Goal: Information Seeking & Learning: Learn about a topic

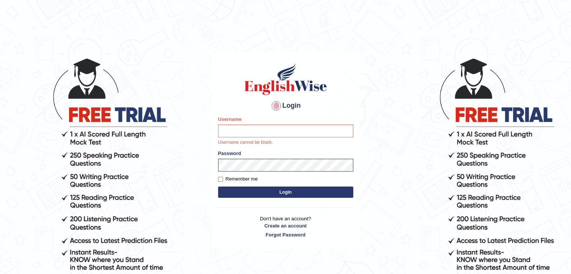
type input "Harpreet_H"
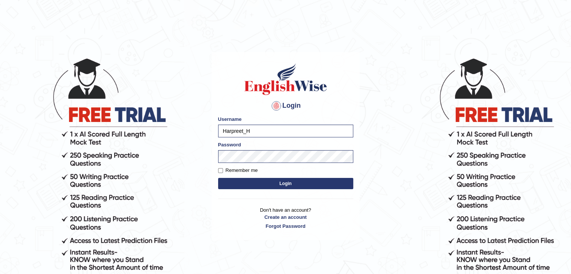
click at [144, 202] on body "Login Please fix the following errors: Username Harpreet_H Password Remember me…" at bounding box center [285, 166] width 571 height 274
click at [269, 186] on button "Login" at bounding box center [285, 183] width 135 height 11
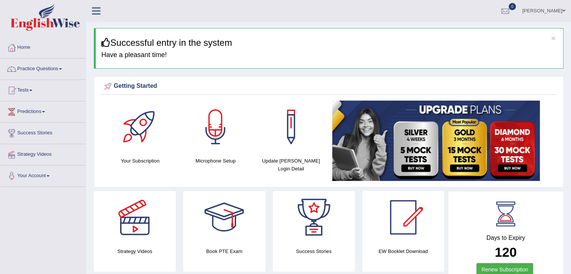
click at [35, 69] on link "Practice Questions" at bounding box center [43, 68] width 86 height 19
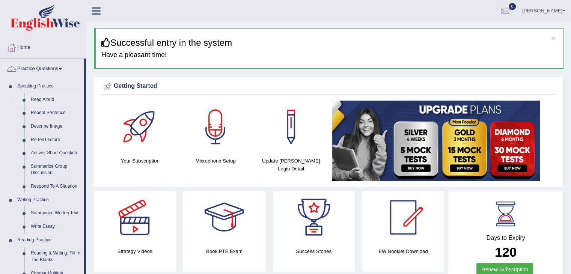
click at [48, 100] on link "Read Aloud" at bounding box center [55, 100] width 57 height 14
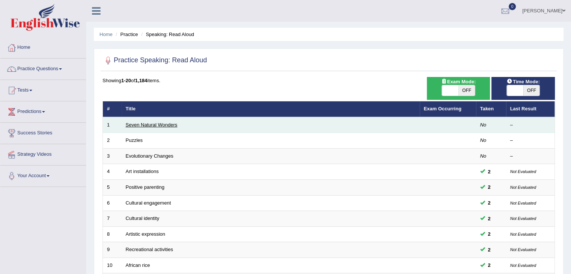
click at [152, 126] on link "Seven Natural Wonders" at bounding box center [152, 125] width 52 height 6
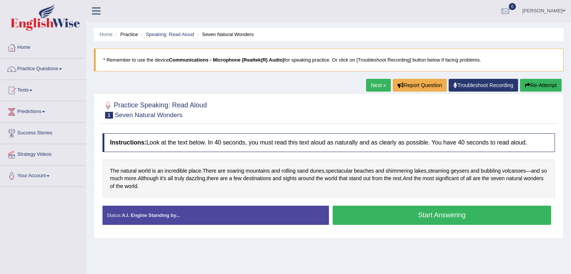
click at [425, 212] on button "Start Answering" at bounding box center [442, 215] width 219 height 19
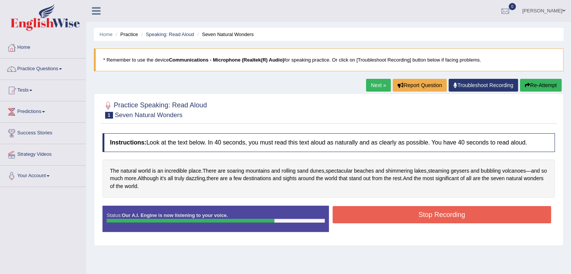
click at [425, 212] on button "Stop Recording" at bounding box center [442, 214] width 219 height 17
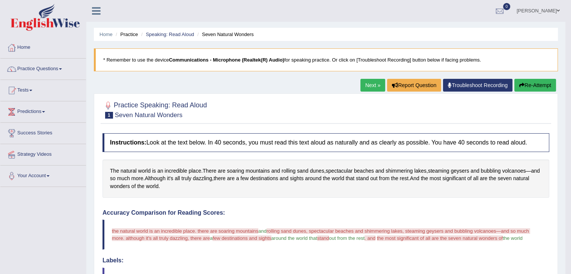
click at [363, 84] on link "Next »" at bounding box center [372, 85] width 25 height 13
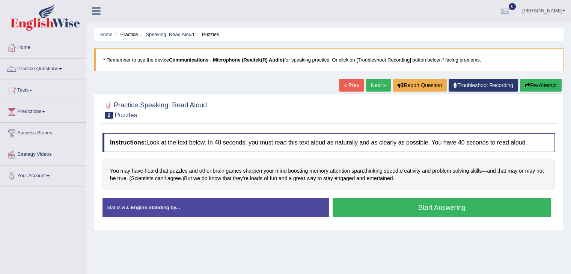
click at [395, 209] on button "Start Answering" at bounding box center [442, 207] width 219 height 19
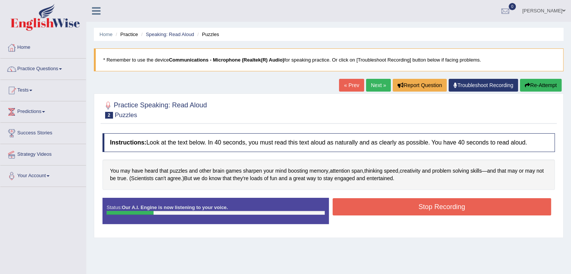
click at [354, 81] on link "« Prev" at bounding box center [351, 85] width 25 height 13
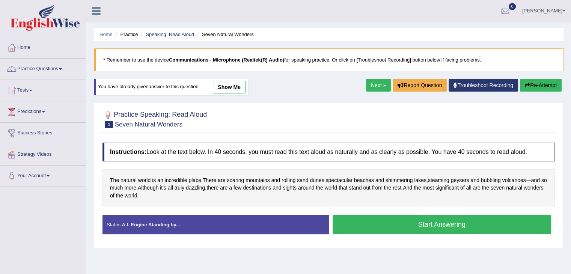
click at [375, 86] on link "Next »" at bounding box center [378, 85] width 25 height 13
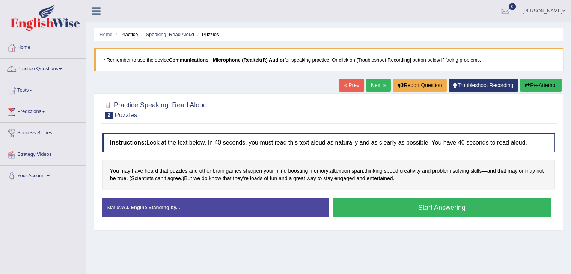
click at [447, 204] on button "Start Answering" at bounding box center [442, 207] width 219 height 19
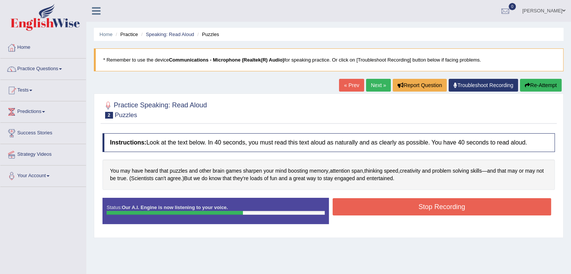
click at [447, 204] on button "Stop Recording" at bounding box center [442, 206] width 219 height 17
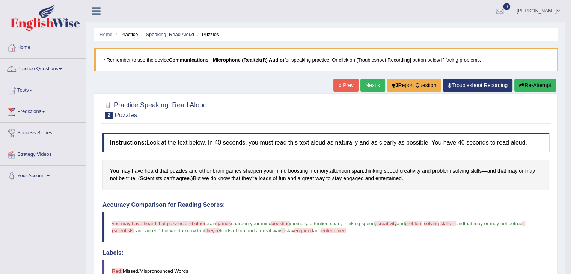
click at [567, 262] on body "Toggle navigation Home Practice Questions Speaking Practice Read Aloud Repeat S…" at bounding box center [285, 137] width 571 height 274
click at [371, 84] on link "Next »" at bounding box center [372, 85] width 25 height 13
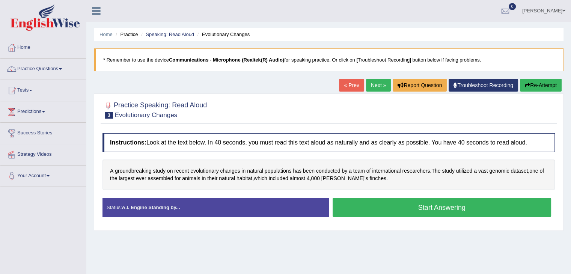
click at [434, 206] on button "Start Answering" at bounding box center [442, 207] width 219 height 19
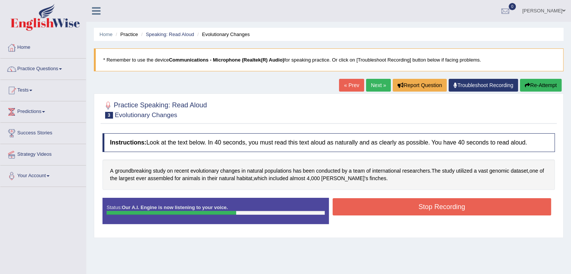
click at [414, 204] on button "Stop Recording" at bounding box center [442, 206] width 219 height 17
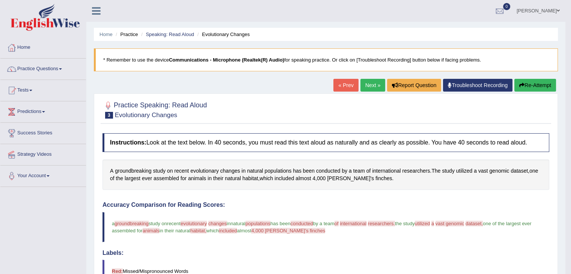
drag, startPoint x: 575, startPoint y: 271, endPoint x: 414, endPoint y: 256, distance: 161.3
click at [414, 256] on div "Labels: Red: Missed/Mispronounced Words Green: Correct Words" at bounding box center [325, 270] width 447 height 41
click at [369, 245] on div "Accuracy Comparison for Reading Scores: brown breaking a groundbreaking study o…" at bounding box center [325, 259] width 447 height 114
click at [368, 86] on link "Next »" at bounding box center [372, 85] width 25 height 13
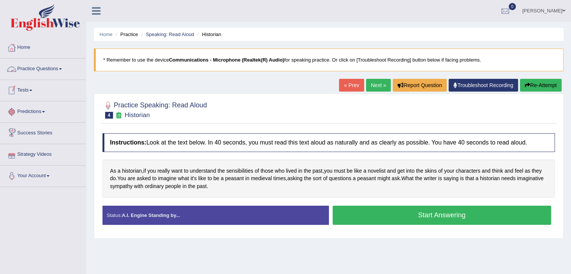
click at [32, 62] on link "Practice Questions" at bounding box center [43, 68] width 86 height 19
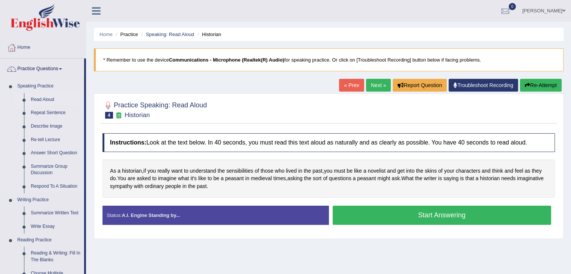
click at [49, 99] on link "Read Aloud" at bounding box center [55, 100] width 57 height 14
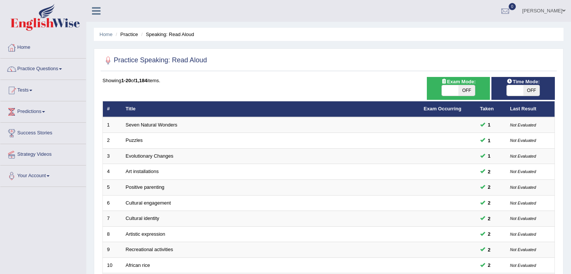
click at [470, 88] on span "OFF" at bounding box center [466, 90] width 17 height 11
checkbox input "true"
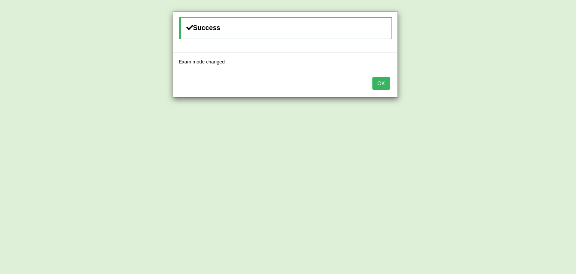
click at [380, 80] on button "OK" at bounding box center [381, 83] width 17 height 13
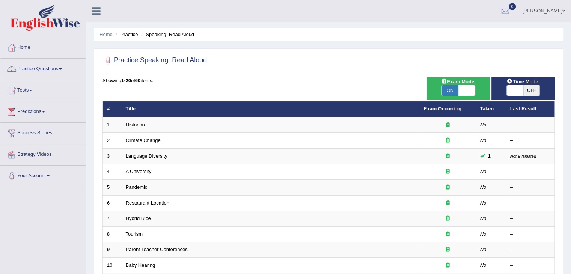
click at [533, 91] on span "OFF" at bounding box center [531, 90] width 17 height 11
checkbox input "true"
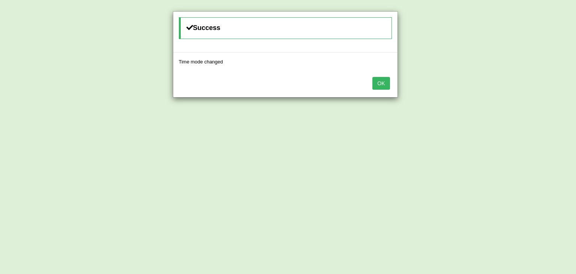
click at [383, 80] on button "OK" at bounding box center [381, 83] width 17 height 13
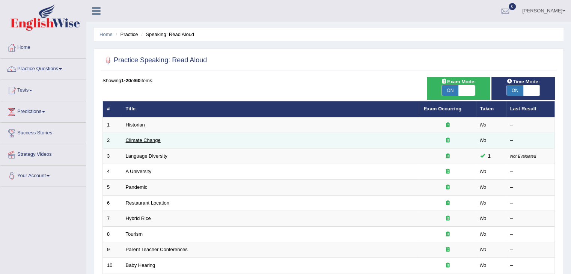
click at [135, 141] on link "Climate Change" at bounding box center [143, 140] width 35 height 6
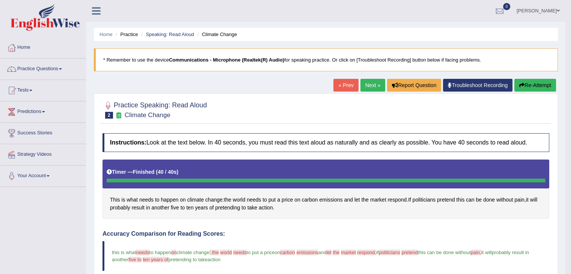
drag, startPoint x: 572, startPoint y: 269, endPoint x: 347, endPoint y: 227, distance: 228.4
click at [49, 69] on link "Practice Questions" at bounding box center [43, 68] width 86 height 19
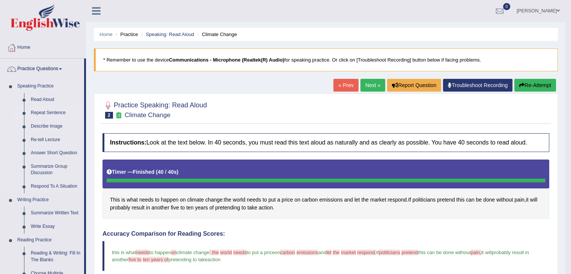
click at [50, 112] on link "Repeat Sentence" at bounding box center [55, 113] width 57 height 14
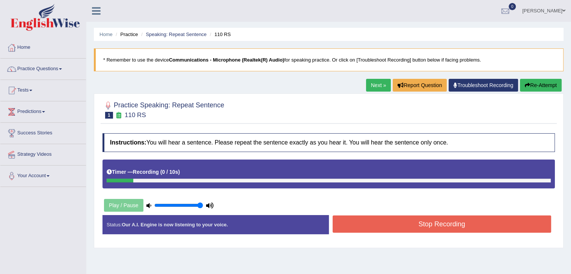
click at [542, 85] on button "Re-Attempt" at bounding box center [541, 85] width 42 height 13
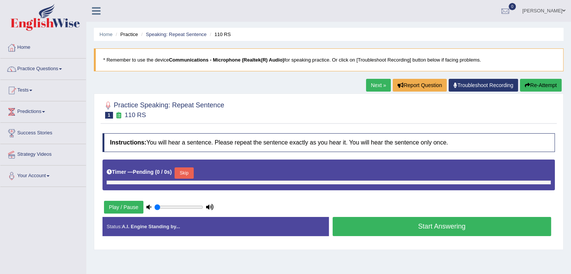
type input "1"
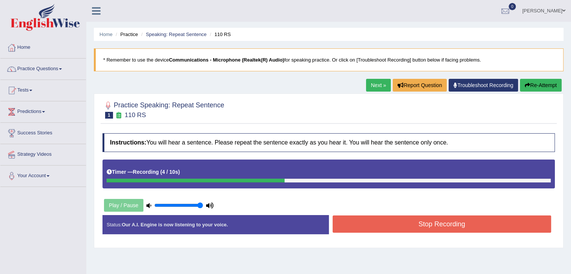
click at [379, 224] on button "Stop Recording" at bounding box center [442, 223] width 219 height 17
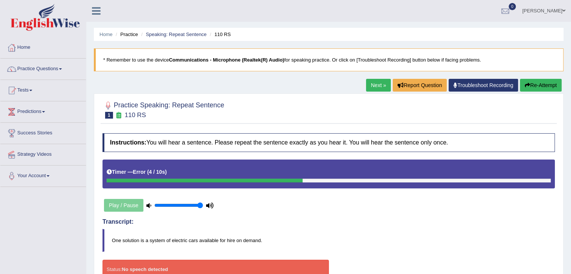
click at [537, 90] on button "Re-Attempt" at bounding box center [541, 85] width 42 height 13
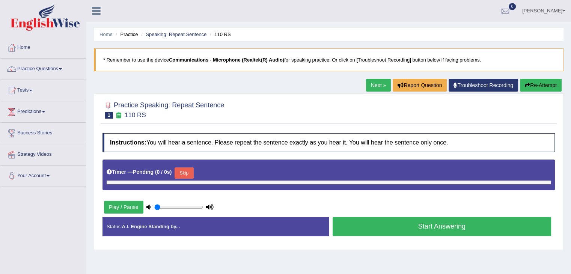
type input "1"
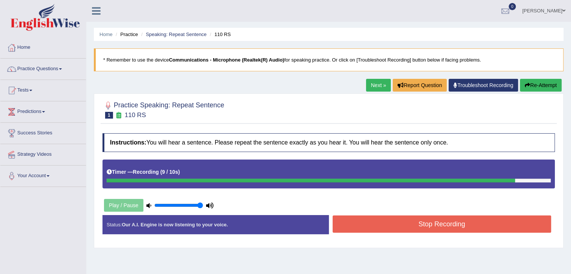
click at [530, 87] on button "Re-Attempt" at bounding box center [541, 85] width 42 height 13
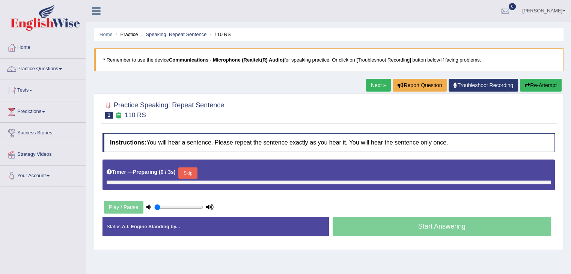
type input "1"
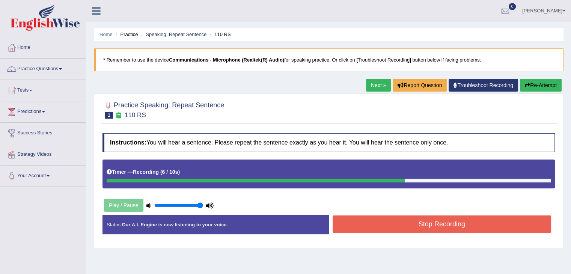
click at [453, 232] on div "Stop Recording" at bounding box center [442, 224] width 226 height 19
drag, startPoint x: 453, startPoint y: 232, endPoint x: 453, endPoint y: 221, distance: 11.3
click at [453, 221] on div "Stop Recording" at bounding box center [442, 224] width 226 height 19
drag, startPoint x: 453, startPoint y: 221, endPoint x: 452, endPoint y: 191, distance: 29.7
click at [452, 191] on div "Instructions: You will hear a sentence. Please repeat the sentence exactly as y…" at bounding box center [329, 186] width 456 height 114
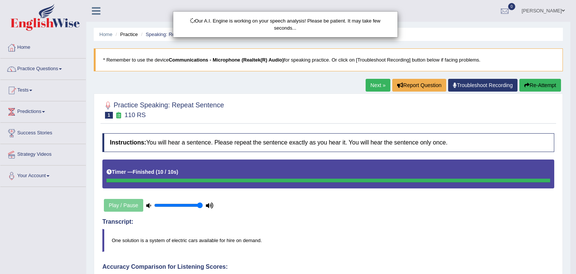
click at [461, 215] on body "Toggle navigation Home Practice Questions Speaking Practice Read Aloud Repeat S…" at bounding box center [288, 137] width 576 height 274
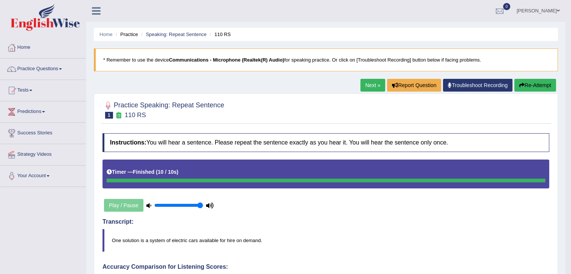
click at [483, 247] on blockquote "One solution is a system of electric cars available for hire on demand." at bounding box center [325, 240] width 447 height 23
click at [369, 82] on link "Next »" at bounding box center [372, 85] width 25 height 13
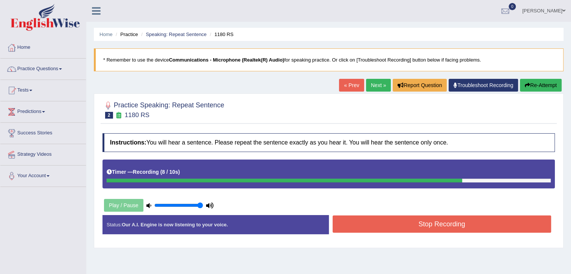
click at [399, 219] on button "Stop Recording" at bounding box center [442, 223] width 219 height 17
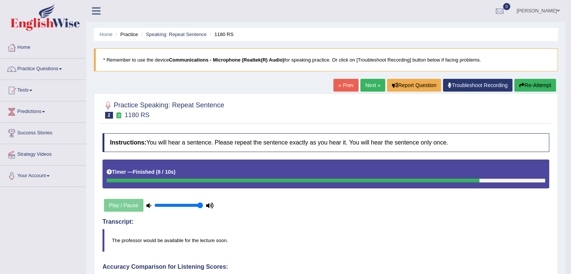
click at [366, 84] on link "Next »" at bounding box center [372, 85] width 25 height 13
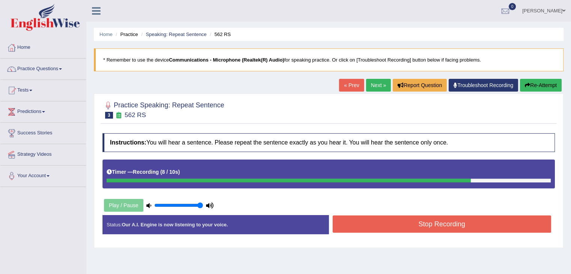
click at [421, 220] on button "Stop Recording" at bounding box center [442, 223] width 219 height 17
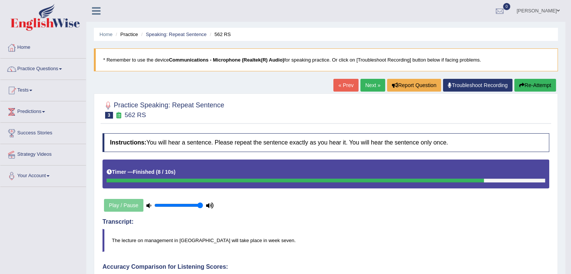
click at [371, 87] on link "Next »" at bounding box center [372, 85] width 25 height 13
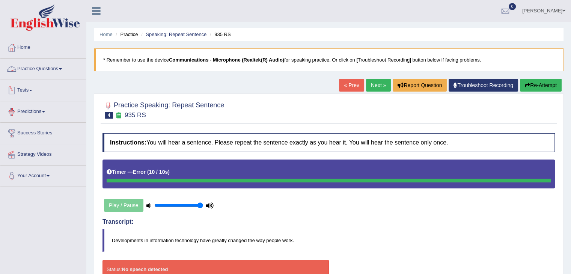
click at [52, 68] on link "Practice Questions" at bounding box center [43, 68] width 86 height 19
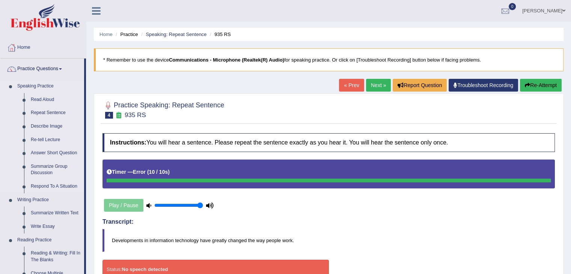
click at [48, 127] on link "Describe Image" at bounding box center [55, 127] width 57 height 14
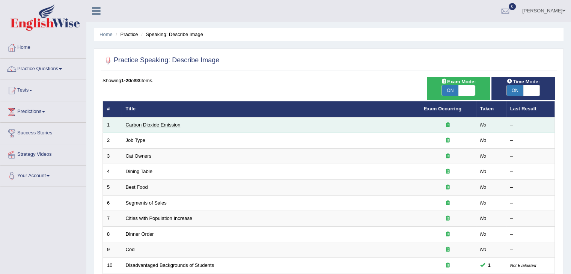
click at [147, 123] on link "Carbon Dioxide Emission" at bounding box center [153, 125] width 55 height 6
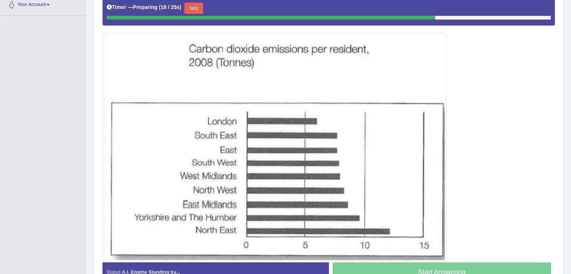
scroll to position [186, 0]
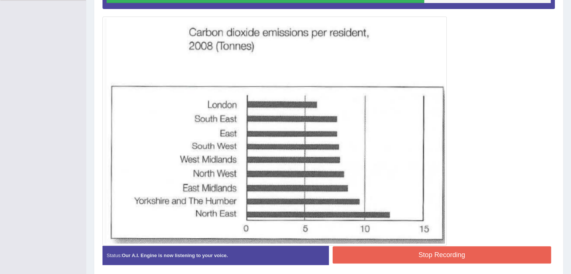
click at [393, 257] on button "Stop Recording" at bounding box center [442, 254] width 219 height 17
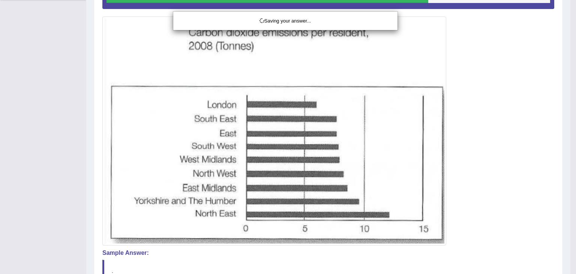
click at [509, 209] on div "Saving your answer..." at bounding box center [288, 137] width 576 height 274
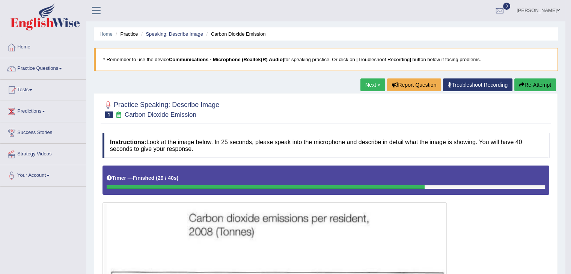
scroll to position [0, 0]
click at [368, 87] on link "Next »" at bounding box center [372, 85] width 25 height 13
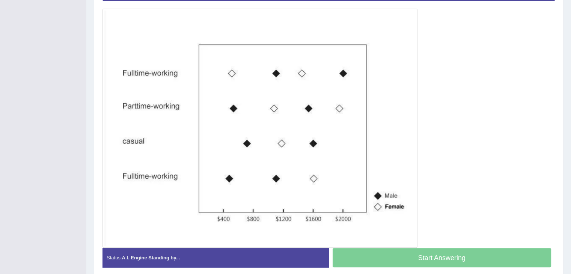
scroll to position [195, 0]
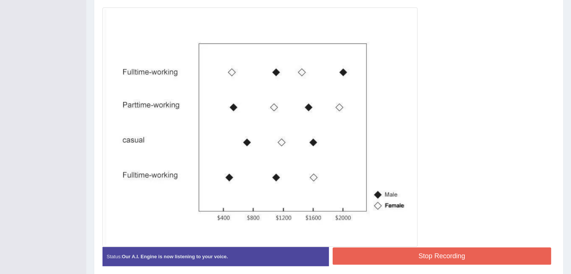
click at [435, 253] on button "Stop Recording" at bounding box center [442, 255] width 219 height 17
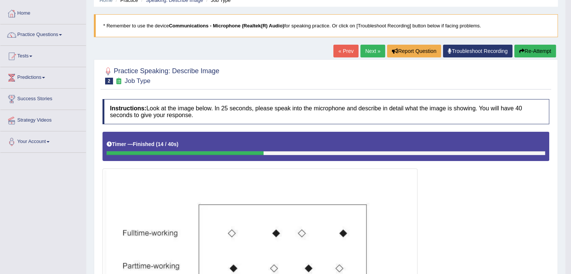
scroll to position [0, 0]
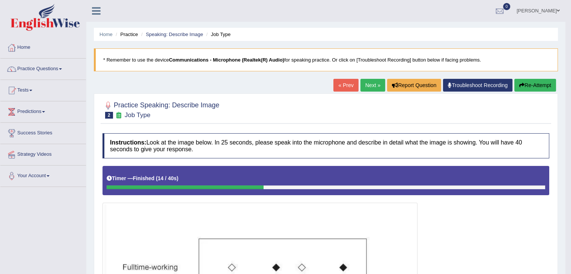
click at [366, 84] on link "Next »" at bounding box center [372, 85] width 25 height 13
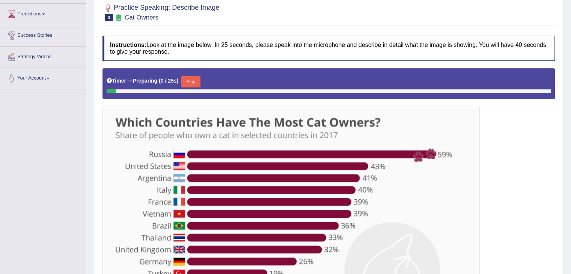
scroll to position [177, 0]
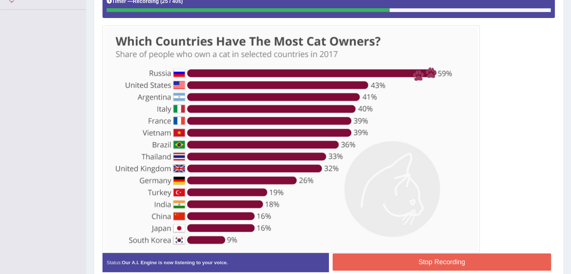
click at [450, 261] on button "Stop Recording" at bounding box center [442, 261] width 219 height 17
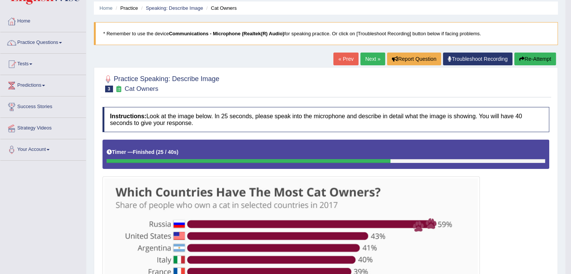
scroll to position [0, 0]
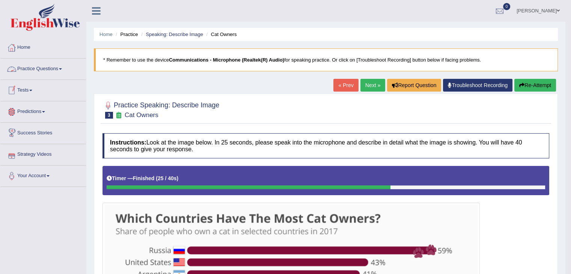
click at [48, 71] on link "Practice Questions" at bounding box center [43, 68] width 86 height 19
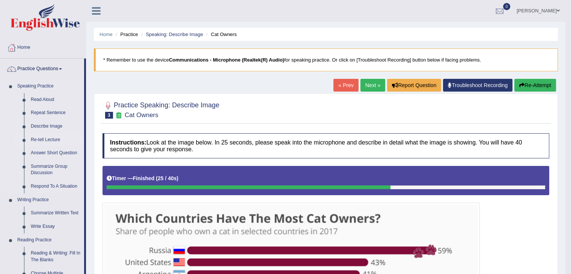
click at [48, 140] on link "Re-tell Lecture" at bounding box center [55, 140] width 57 height 14
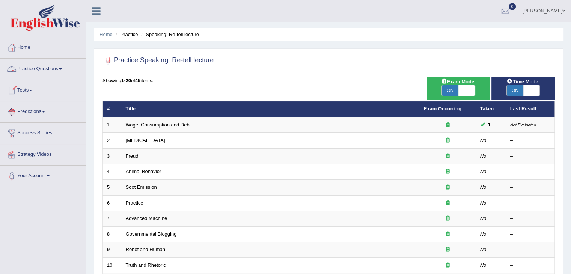
click at [47, 68] on link "Practice Questions" at bounding box center [43, 68] width 86 height 19
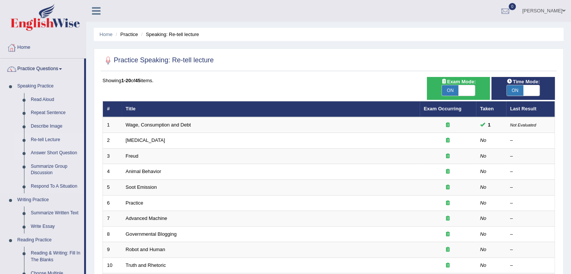
click at [44, 154] on link "Answer Short Question" at bounding box center [55, 153] width 57 height 14
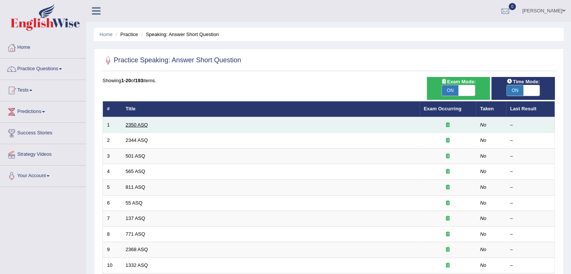
click at [139, 123] on link "2350 ASQ" at bounding box center [137, 125] width 22 height 6
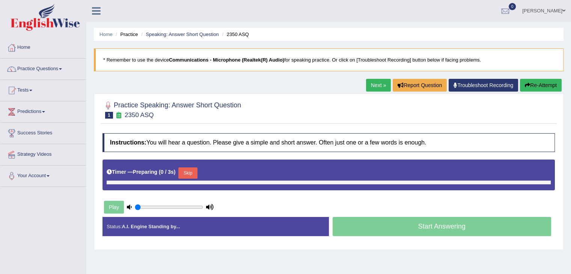
type input "1"
click at [184, 172] on button "Skip" at bounding box center [187, 172] width 19 height 11
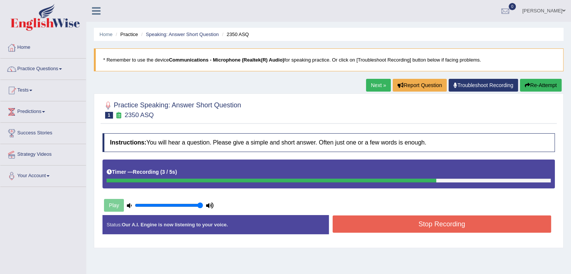
click at [382, 225] on button "Stop Recording" at bounding box center [442, 223] width 219 height 17
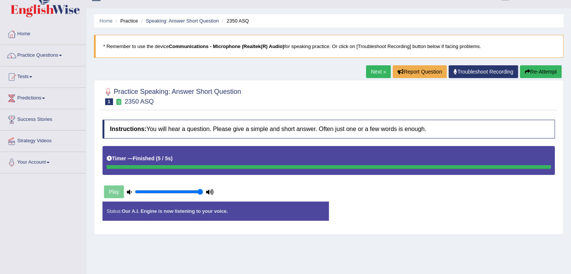
scroll to position [15, 0]
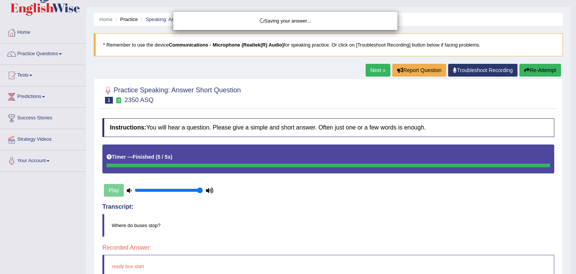
click at [393, 212] on div "Saving your answer..." at bounding box center [288, 137] width 576 height 274
click at [452, 230] on div "Saving your answer..." at bounding box center [288, 137] width 576 height 274
click at [372, 71] on div "Saving your answer..." at bounding box center [288, 137] width 576 height 274
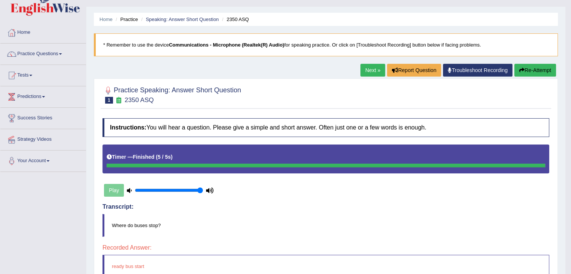
click at [362, 65] on link "Next »" at bounding box center [372, 70] width 25 height 13
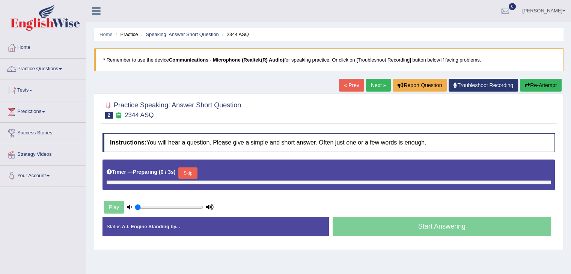
type input "1"
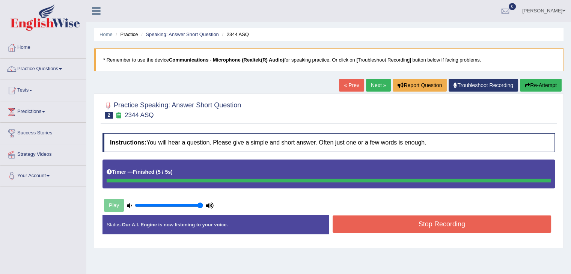
click at [541, 89] on button "Re-Attempt" at bounding box center [541, 85] width 42 height 13
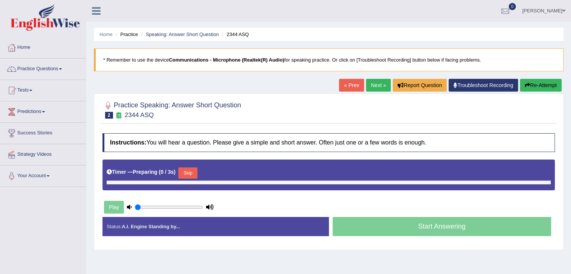
type input "1"
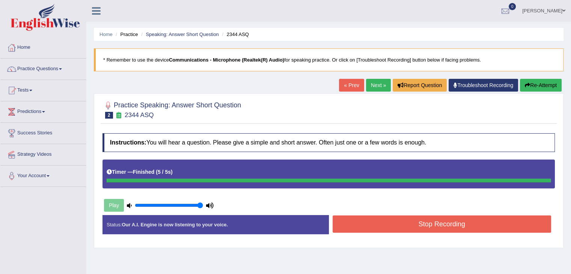
click at [399, 227] on button "Stop Recording" at bounding box center [442, 223] width 219 height 17
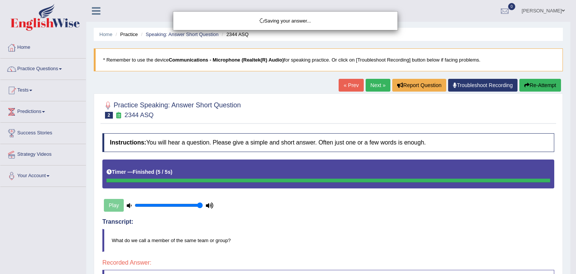
click at [394, 215] on div "Saving your answer..." at bounding box center [288, 137] width 576 height 274
click at [451, 221] on div "Saving your answer..." at bounding box center [288, 137] width 576 height 274
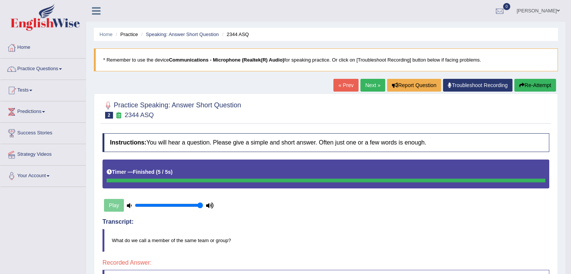
click at [368, 84] on link "Next »" at bounding box center [372, 85] width 25 height 13
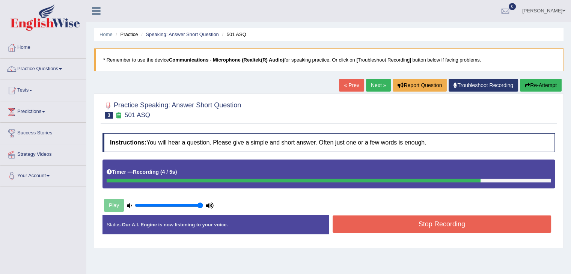
click at [443, 224] on button "Stop Recording" at bounding box center [442, 223] width 219 height 17
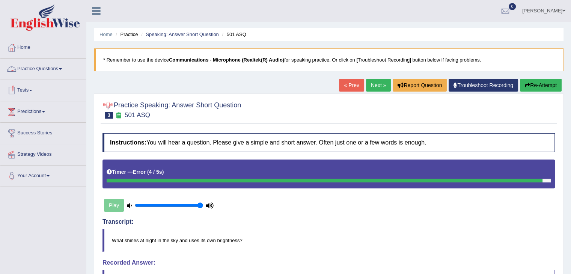
click at [44, 68] on link "Practice Questions" at bounding box center [43, 68] width 86 height 19
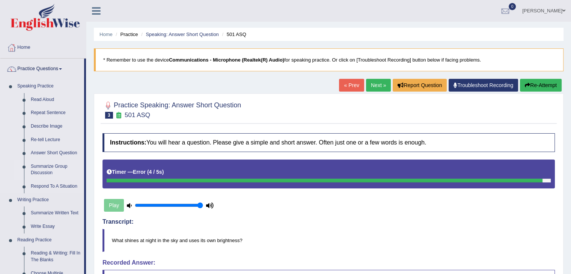
click at [44, 166] on link "Summarize Group Discussion" at bounding box center [55, 170] width 57 height 20
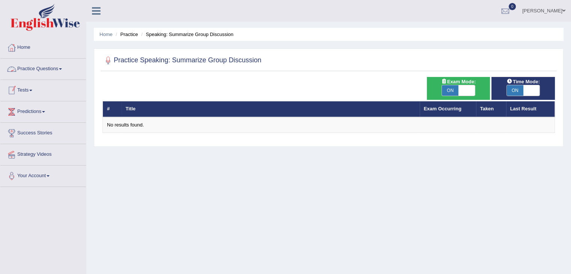
click at [52, 68] on link "Practice Questions" at bounding box center [43, 68] width 86 height 19
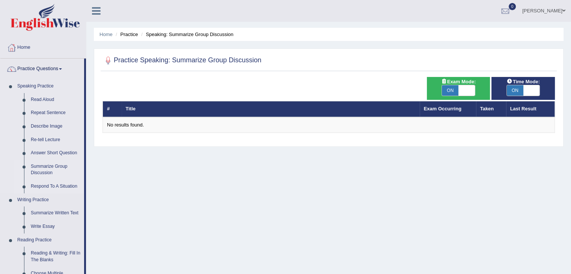
click at [39, 186] on link "Respond To A Situation" at bounding box center [55, 187] width 57 height 14
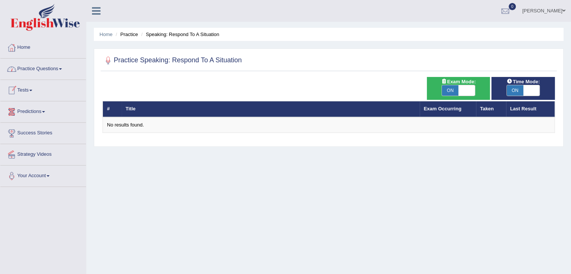
click at [47, 68] on link "Practice Questions" at bounding box center [43, 68] width 86 height 19
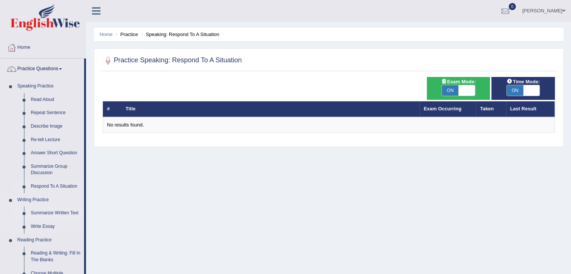
click at [48, 212] on link "Summarize Written Text" at bounding box center [55, 213] width 57 height 14
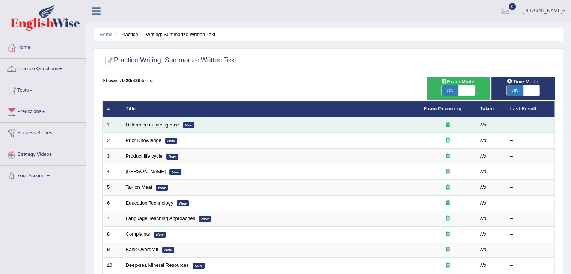
click at [153, 126] on link "Difference in Intelligence" at bounding box center [152, 125] width 53 height 6
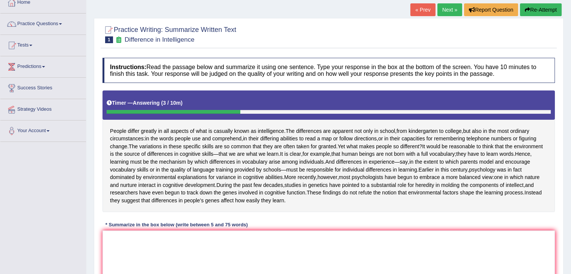
scroll to position [15, 0]
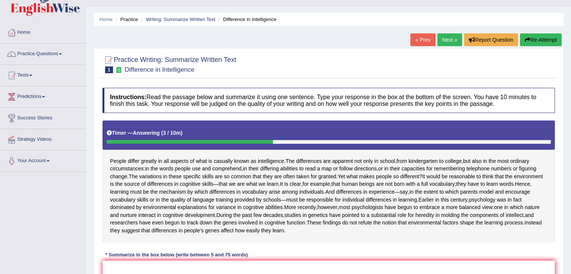
click at [539, 39] on button "Re-Attempt" at bounding box center [541, 39] width 42 height 13
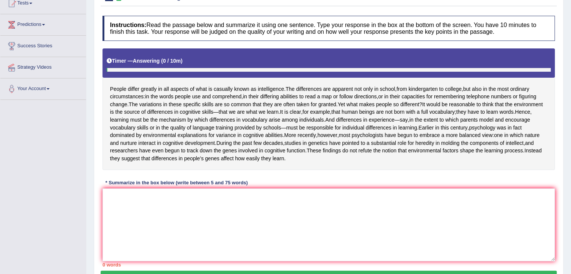
scroll to position [105, 0]
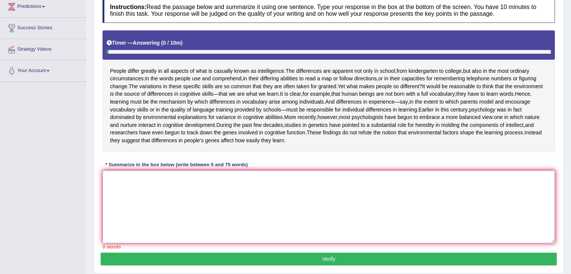
click at [468, 215] on textarea at bounding box center [328, 206] width 452 height 73
drag, startPoint x: 468, startPoint y: 215, endPoint x: 439, endPoint y: 203, distance: 31.9
click at [439, 203] on textarea at bounding box center [328, 206] width 452 height 73
type textarea "t"
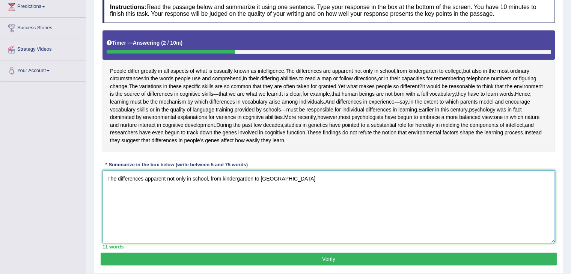
click at [264, 193] on textarea "The differences apparent not only in school, from kindergarden to gollege" at bounding box center [328, 206] width 452 height 73
click at [278, 193] on textarea "The differences apparent not only in school, from kindergarden to college" at bounding box center [328, 206] width 452 height 73
click at [337, 193] on textarea "The differences apparent not only in school, from kindergarden to college, but …" at bounding box center [328, 206] width 452 height 73
click at [359, 196] on textarea "The differences apparent not only in school, from kindergarden to college, but …" at bounding box center [328, 206] width 452 height 73
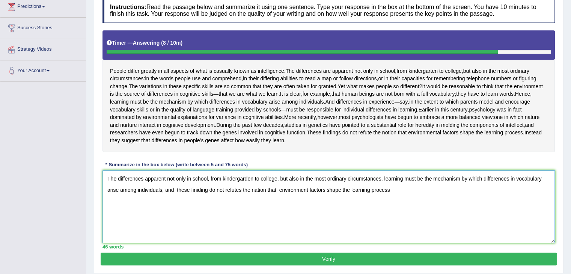
click at [308, 203] on textarea "The differences apparent not only in school, from kindergarden to college, but …" at bounding box center [328, 206] width 452 height 73
click at [396, 201] on textarea "The differences apparent not only in school, from kindergarden to college, but …" at bounding box center [328, 206] width 452 height 73
type textarea "The differences apparent not only in school, from kindergarden to college, but …"
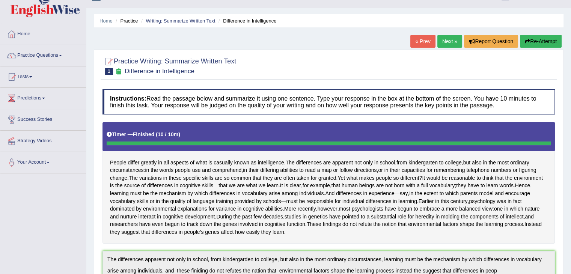
scroll to position [0, 0]
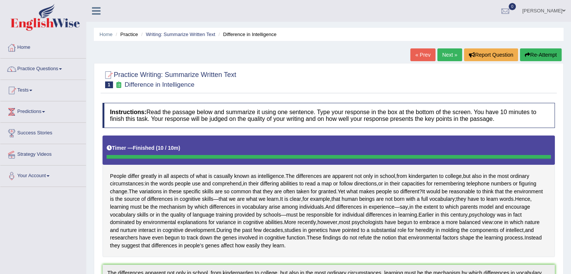
click at [445, 59] on link "Next »" at bounding box center [449, 54] width 25 height 13
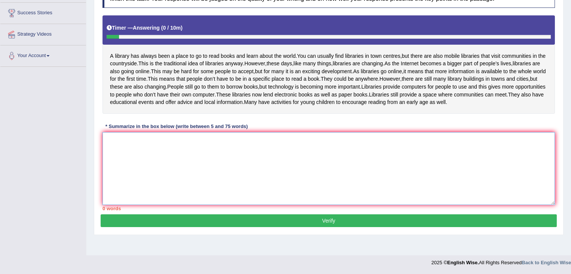
click at [398, 167] on textarea at bounding box center [328, 168] width 452 height 73
type textarea "a"
click at [110, 155] on textarea "Alibarary" at bounding box center [328, 168] width 452 height 73
click at [129, 156] on textarea "A libarary" at bounding box center [328, 168] width 452 height 73
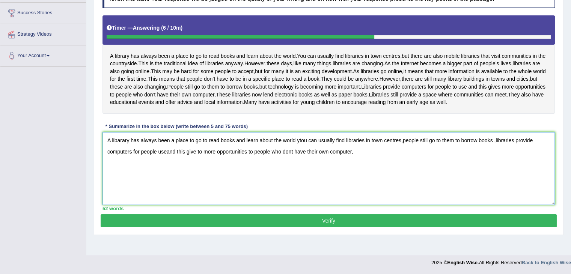
click at [295, 153] on textarea "A libarary has always been a place to go to read books and learn about the worl…" at bounding box center [328, 168] width 452 height 73
click at [302, 154] on textarea "A libarary has always been a place to go to read books and learn about the worl…" at bounding box center [328, 168] width 452 height 73
click at [402, 155] on textarea "A libarary has always been a place to go to read books and learn about the worl…" at bounding box center [328, 168] width 452 height 73
click at [507, 156] on textarea "A libarary has always been a place to go to read books and learn about the worl…" at bounding box center [328, 168] width 452 height 73
click at [352, 166] on textarea "A libarary has always been a place to go to read books and learn about the worl…" at bounding box center [328, 168] width 452 height 73
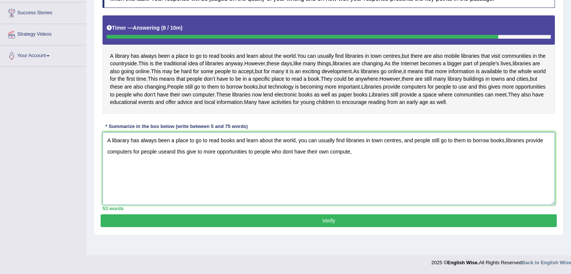
click at [352, 166] on textarea "A libarary has always been a place to go to read books and learn about the worl…" at bounding box center [328, 168] width 452 height 73
type textarea "A libarary has always been a place to go to read books and learn about the worl…"
click at [342, 227] on button "Verify" at bounding box center [329, 220] width 456 height 13
